Goal: Information Seeking & Learning: Learn about a topic

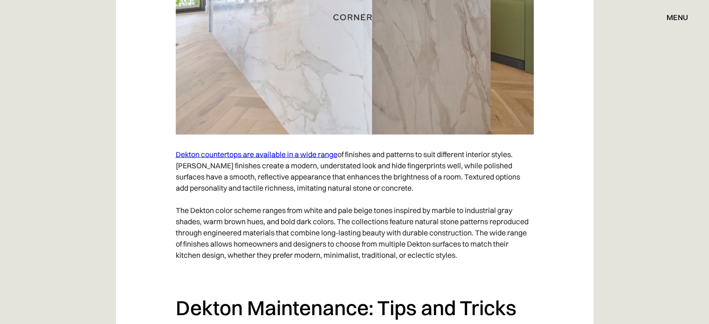
scroll to position [1864, 0]
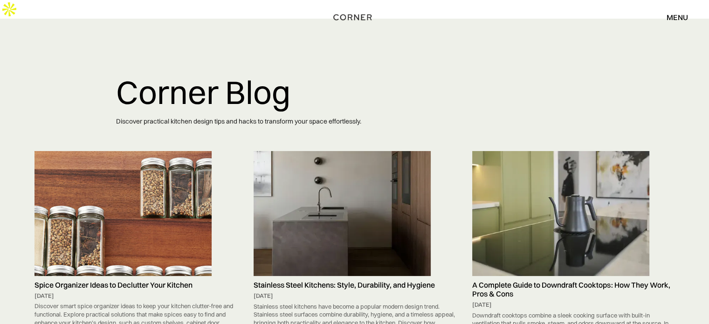
click at [137, 169] on img at bounding box center [122, 213] width 177 height 124
